Goal: Check status: Check status

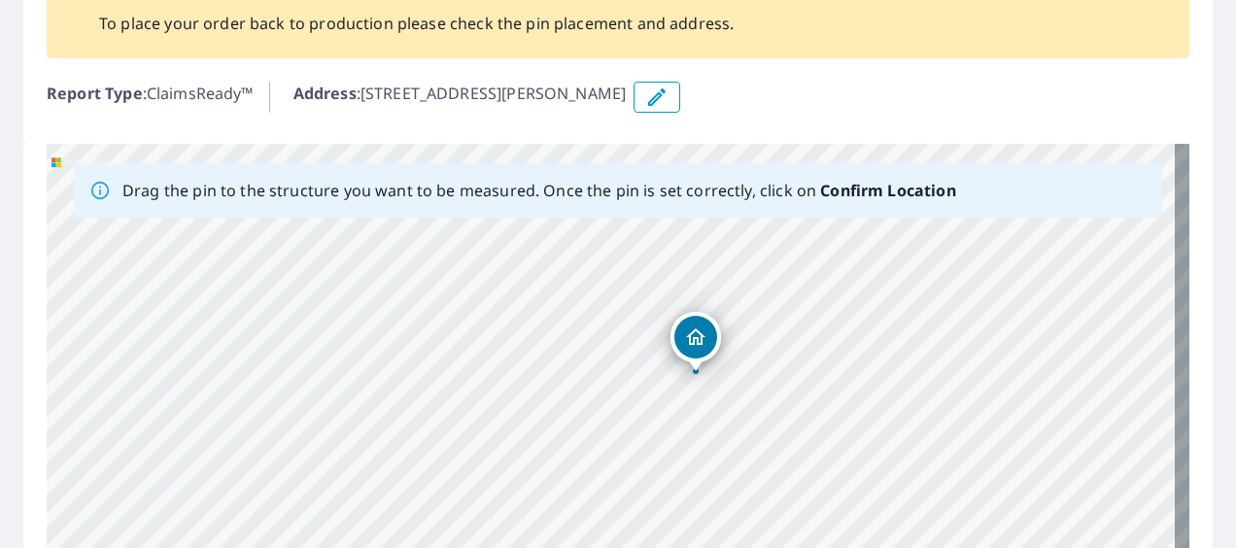
scroll to position [169, 0]
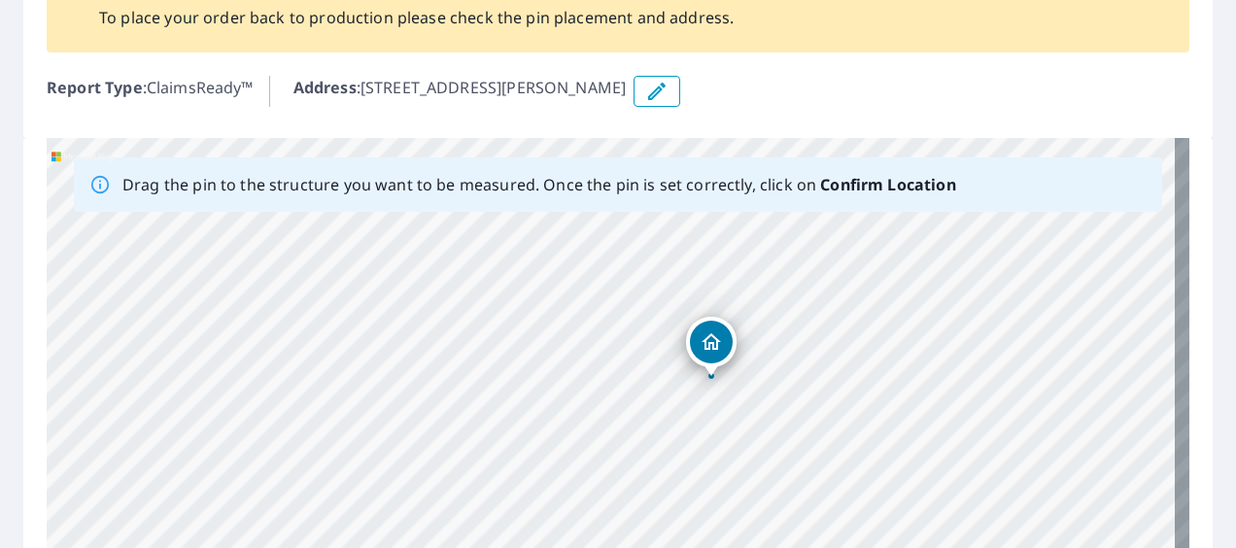
drag, startPoint x: 694, startPoint y: 336, endPoint x: 709, endPoint y: 347, distance: 18.9
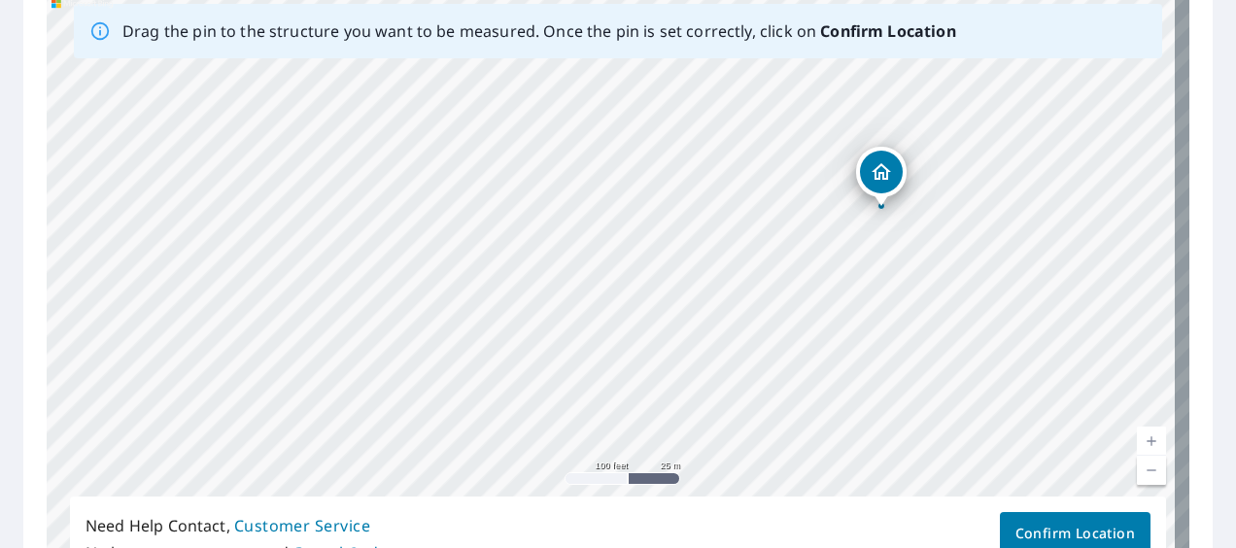
scroll to position [377, 0]
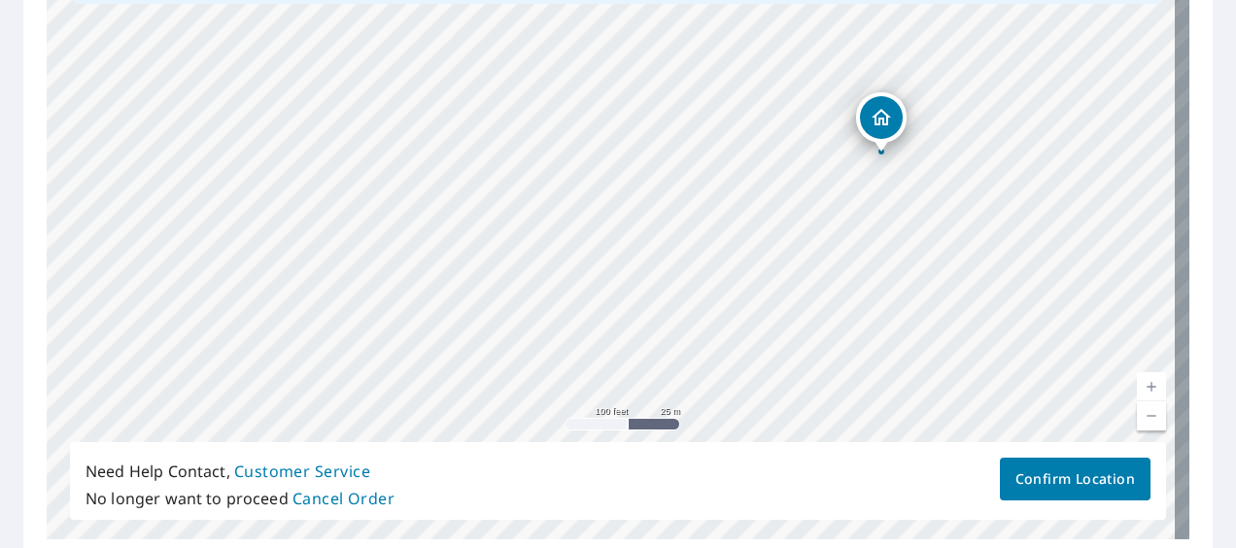
click at [1080, 483] on span "Confirm Location" at bounding box center [1076, 479] width 120 height 24
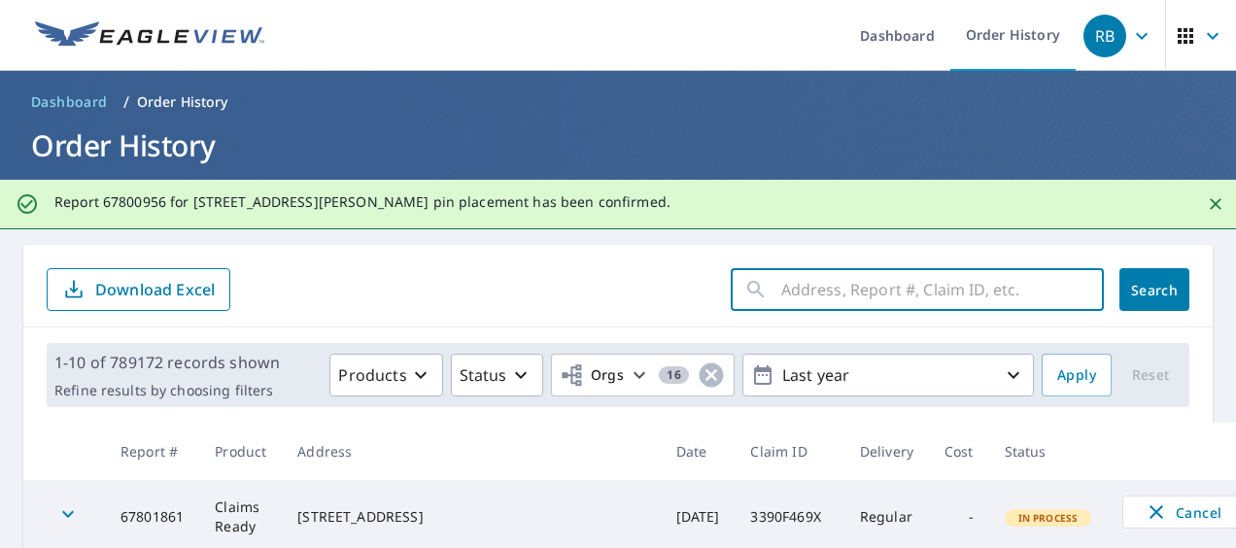
paste input "46-90W3-43G"
type input "46-90W3-43G"
click at [1135, 289] on span "Search" at bounding box center [1154, 290] width 39 height 18
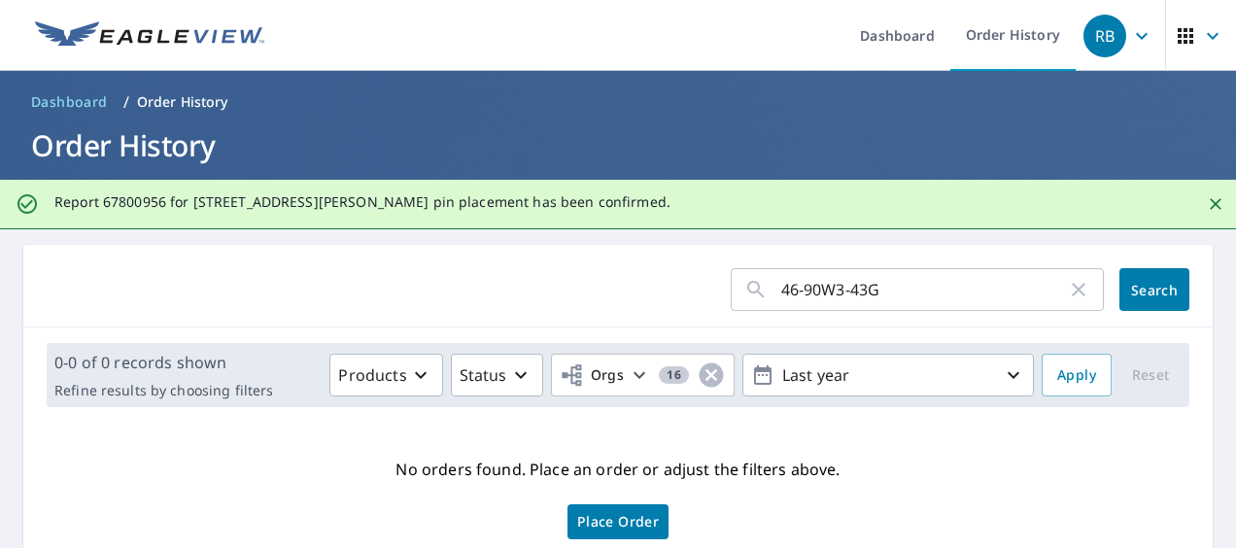
click at [181, 102] on p "Order History" at bounding box center [182, 101] width 91 height 19
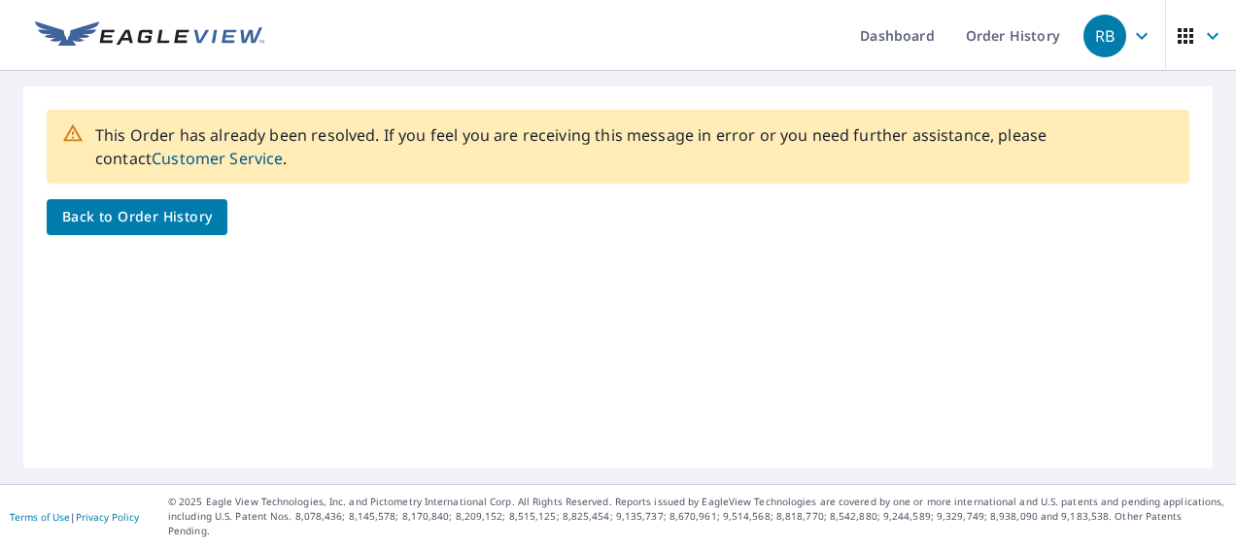
click at [189, 217] on span "Back to Order History" at bounding box center [137, 217] width 150 height 24
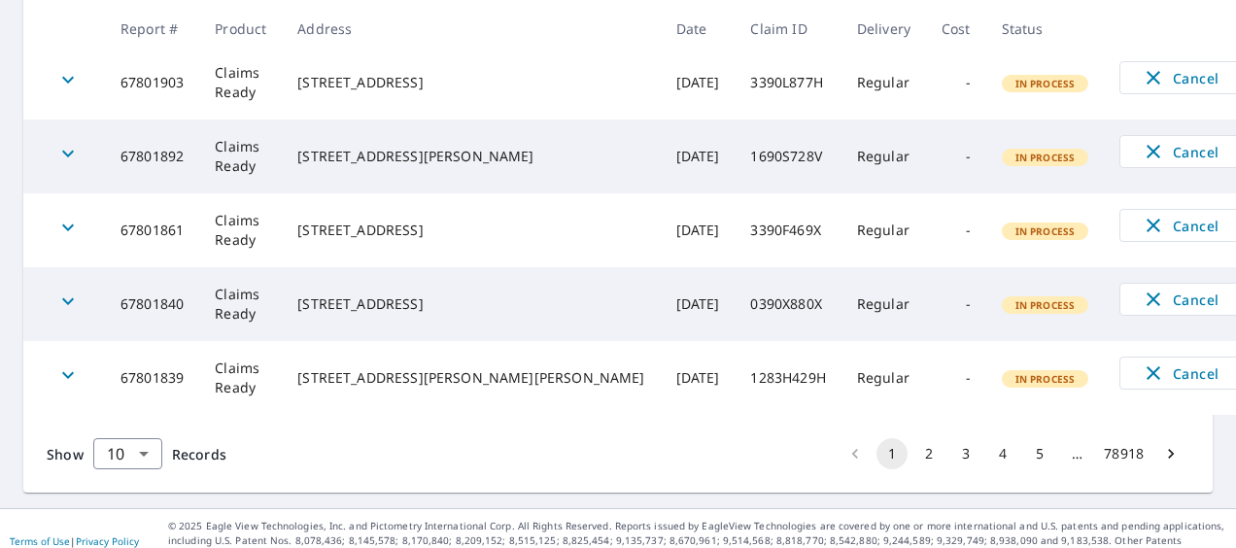
scroll to position [812, 0]
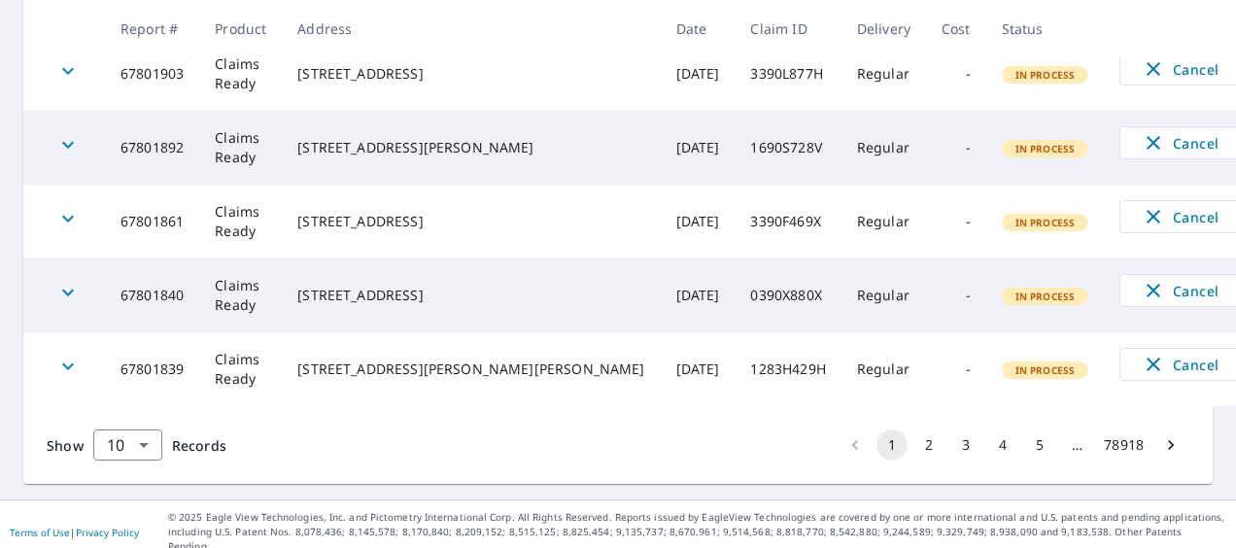
click at [914, 444] on button "2" at bounding box center [929, 445] width 31 height 31
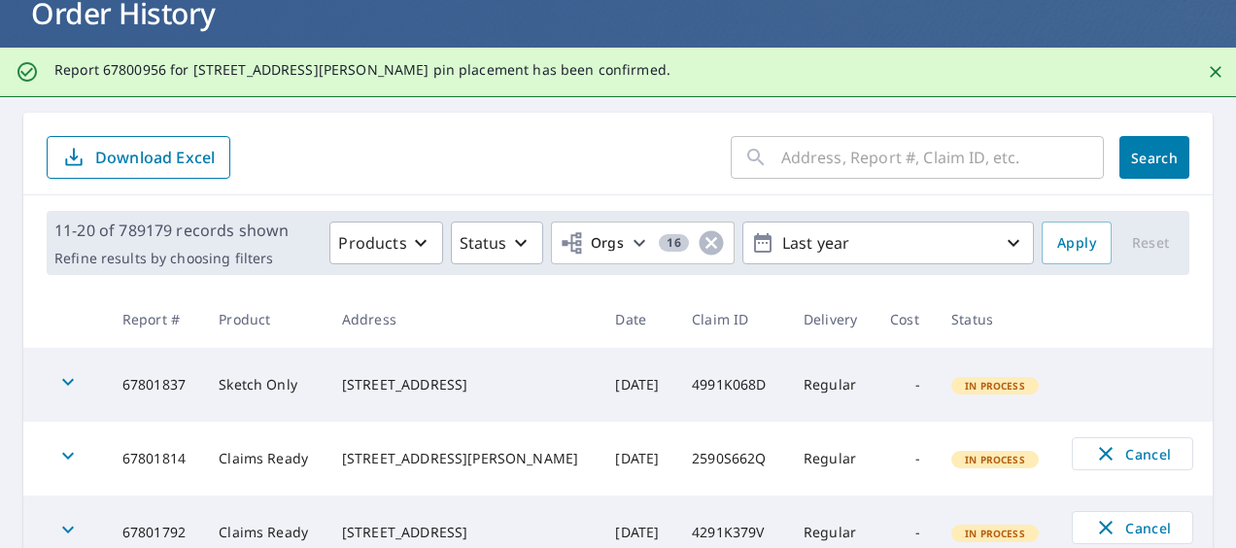
scroll to position [812, 0]
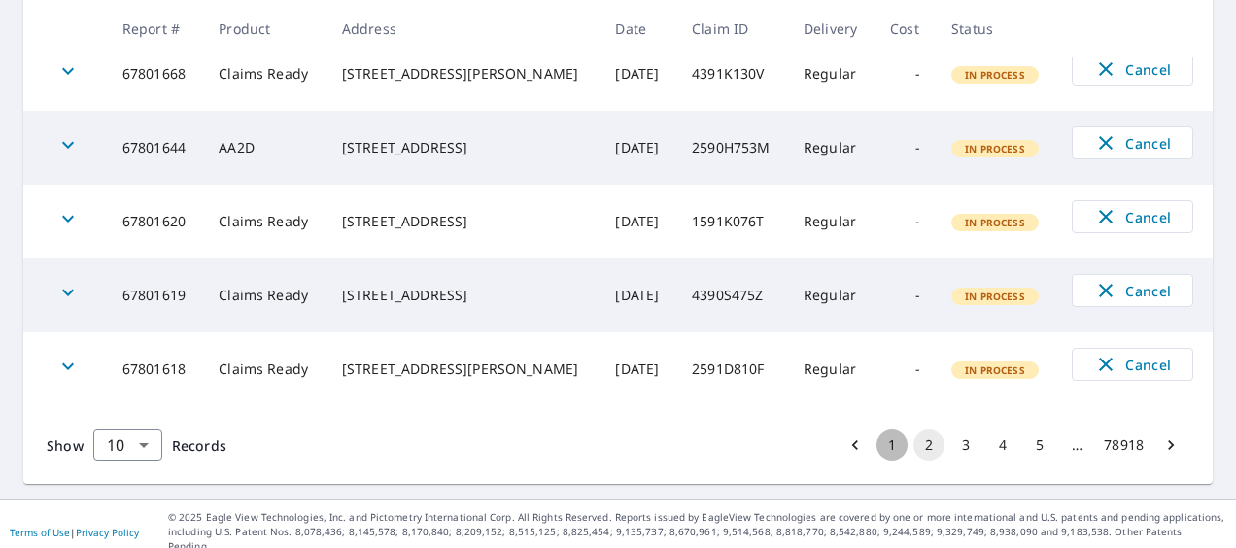
click at [877, 445] on button "1" at bounding box center [892, 445] width 31 height 31
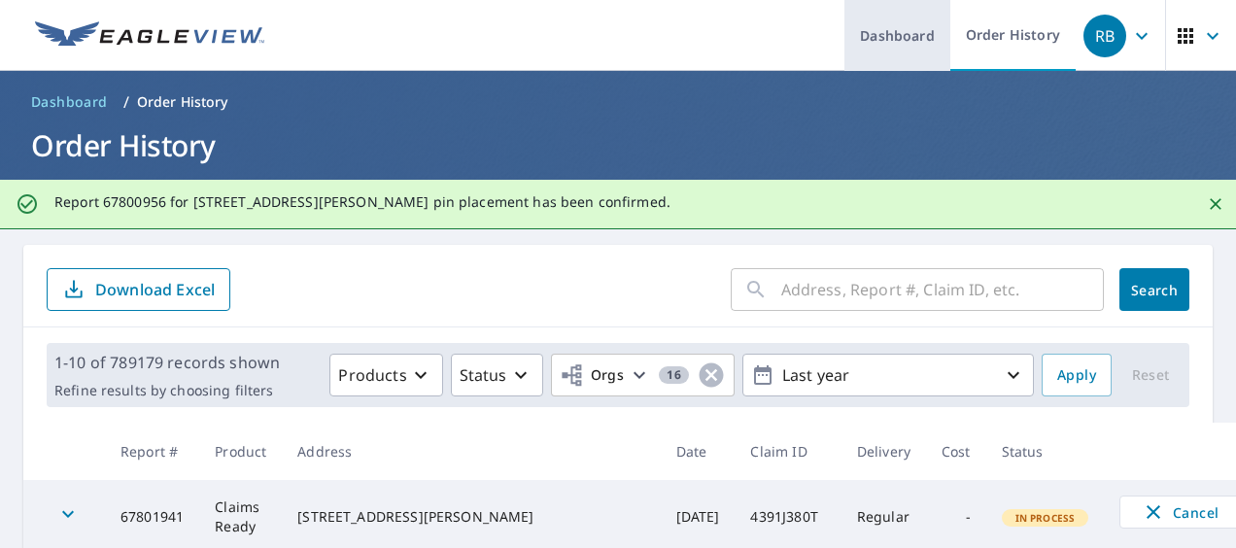
click at [874, 34] on link "Dashboard" at bounding box center [898, 35] width 106 height 71
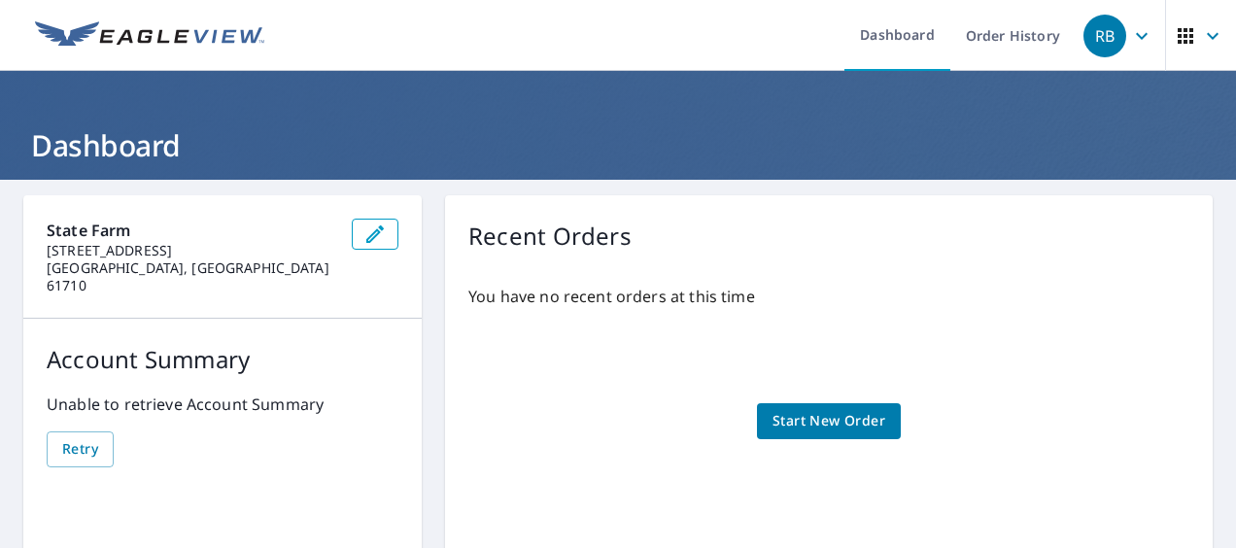
click at [1130, 41] on icon "button" at bounding box center [1141, 35] width 23 height 23
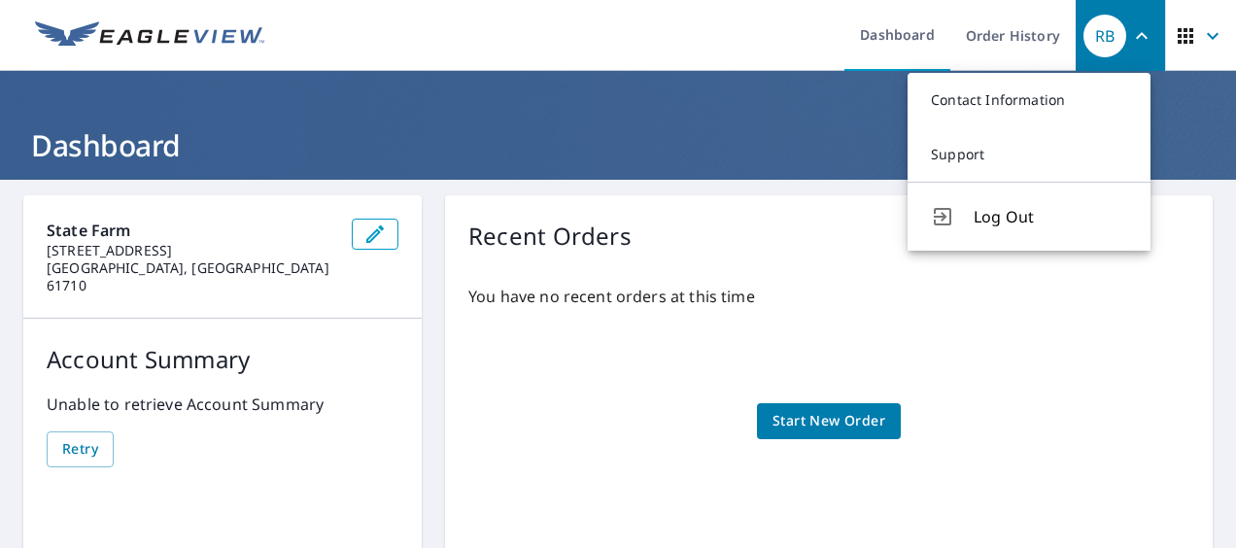
click at [698, 54] on ul "Dashboard Order History" at bounding box center [676, 35] width 800 height 71
